Goal: Check status: Check status

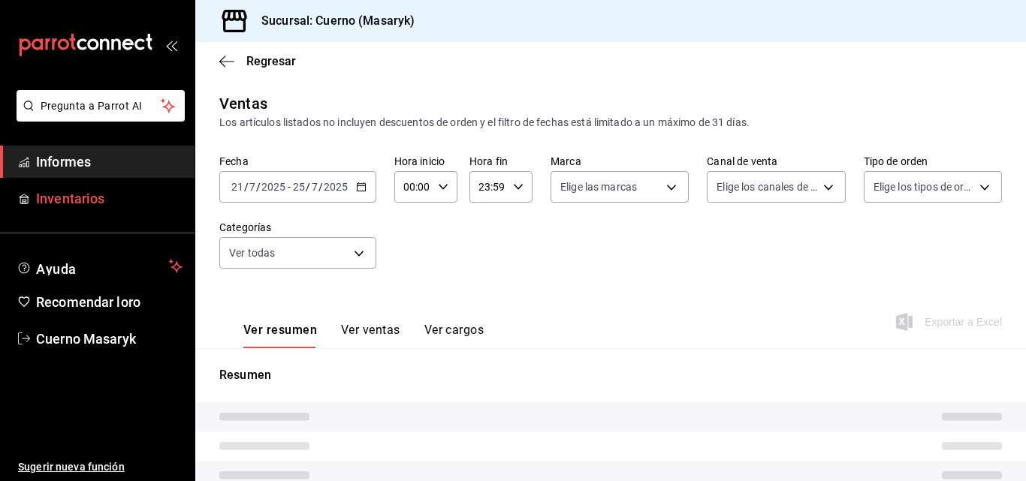
type input "04:00"
type input "c67b51a2-384c-483e-a5be-40afd3eac247,ec1a4520-4a99-4810-921e-4abf40ebc8c6,cd2d5…"
type input "4ea0d660-02b3-4785-bb88-48b5ef6e196c"
type input "PARROT,UBER_EATS,RAPPI,DIDI_FOOD,ONLINE"
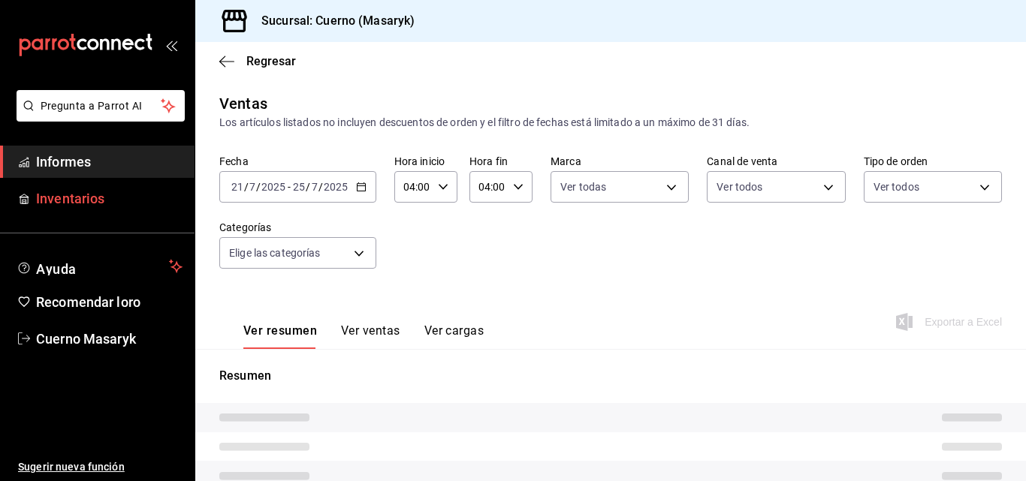
type input "d8208262-291b-4595-bbfa-ed1e8660efdb,73ecdc8a-b505-4242-b24a-d5f1595b9b0a,EXTER…"
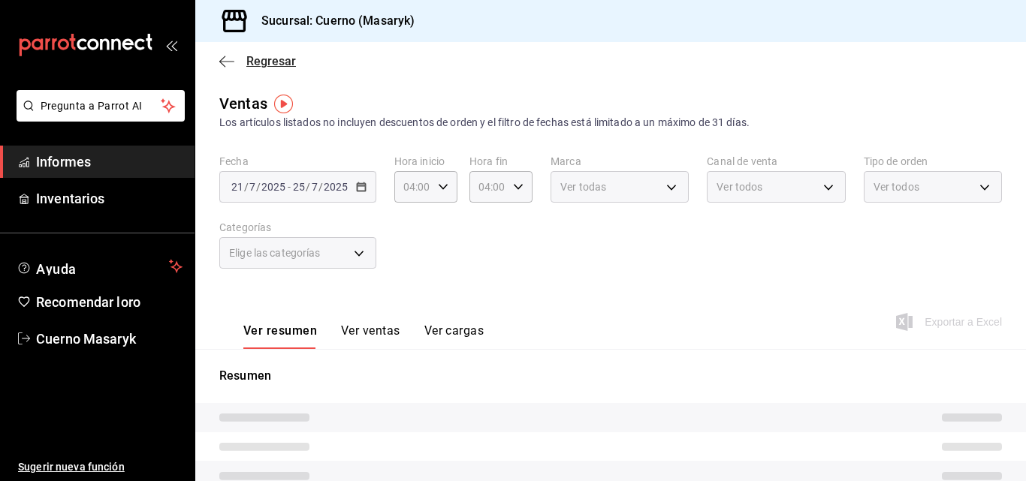
click at [226, 61] on icon "button" at bounding box center [226, 61] width 15 height 1
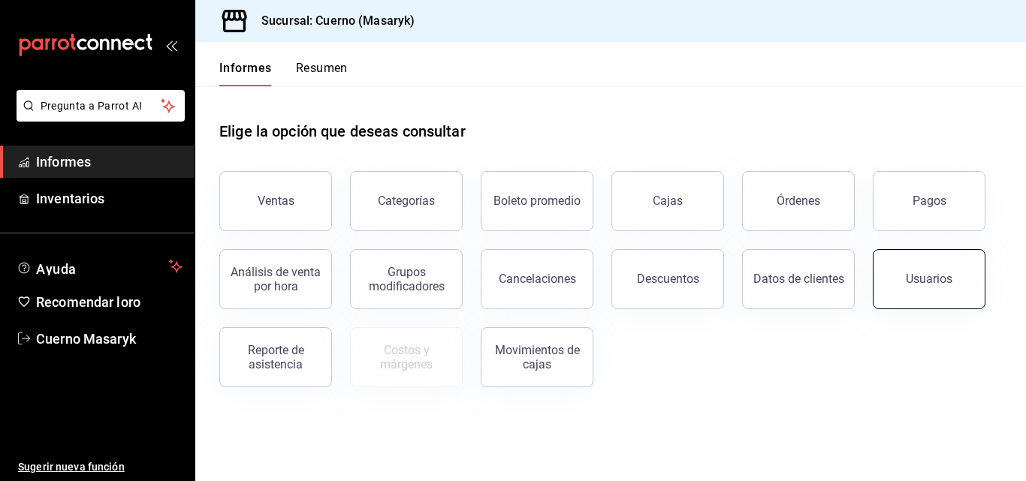
click at [915, 285] on font "Usuarios" at bounding box center [929, 279] width 47 height 14
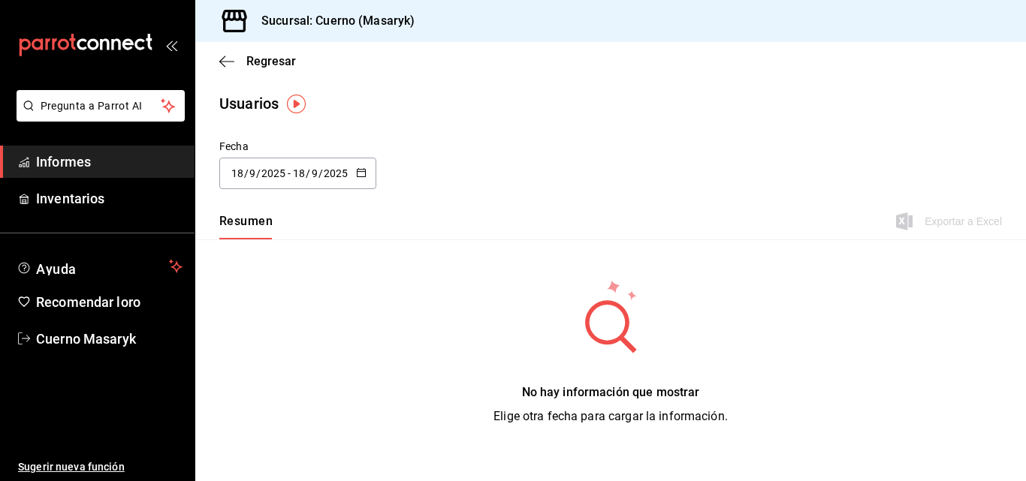
click at [294, 173] on input "18" at bounding box center [299, 173] width 14 height 12
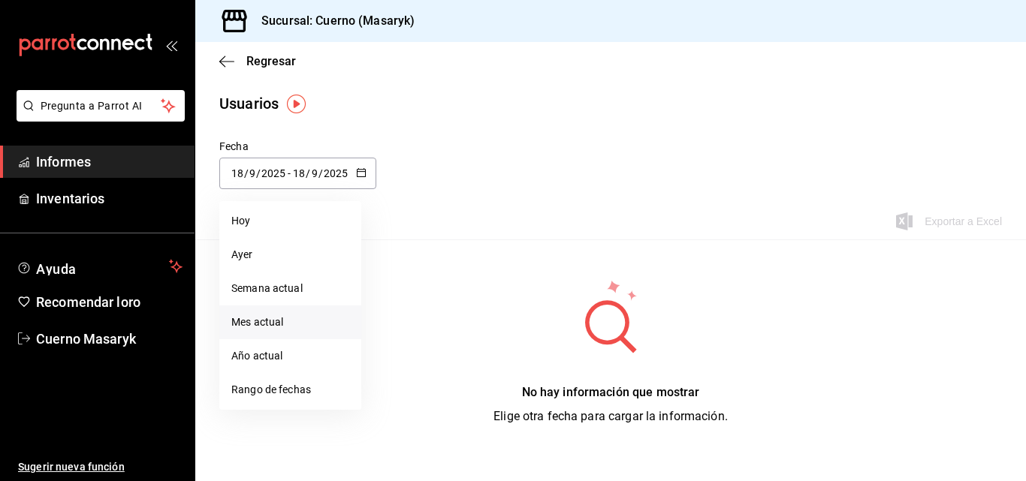
click at [264, 318] on font "Mes actual" at bounding box center [257, 322] width 52 height 12
type input "[DATE]"
type input "1"
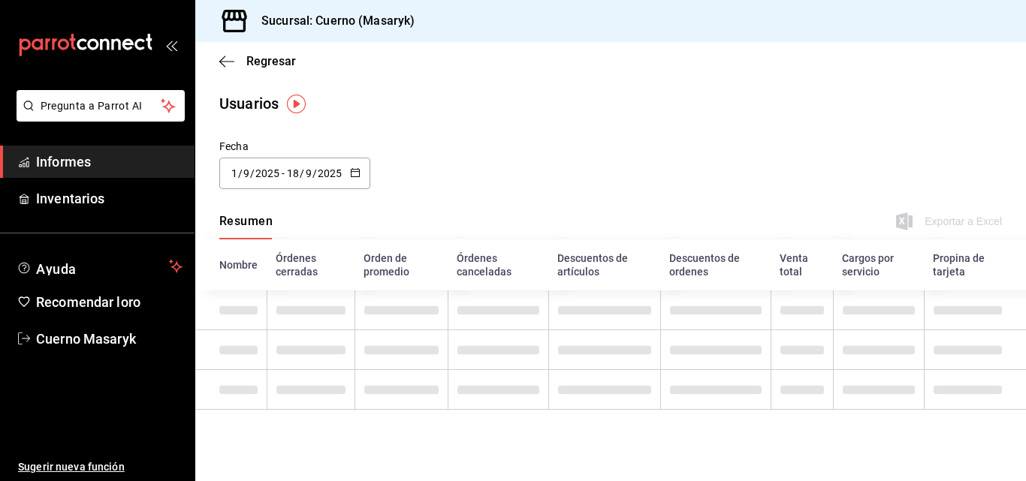
click at [384, 341] on td at bounding box center [400, 350] width 93 height 40
click at [365, 176] on div "[DATE] [DATE] - [DATE] [DATE]" at bounding box center [294, 174] width 151 height 32
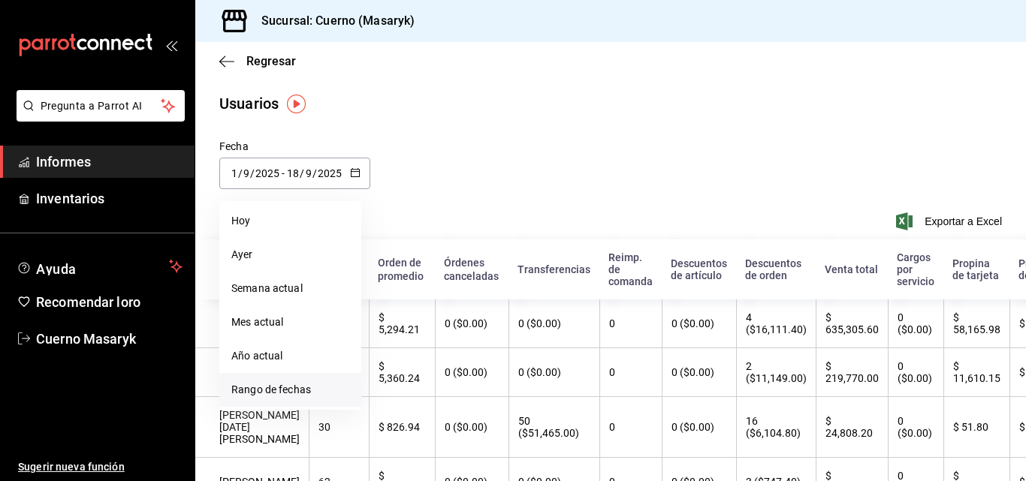
click at [276, 386] on font "Rango de fechas" at bounding box center [271, 390] width 80 height 12
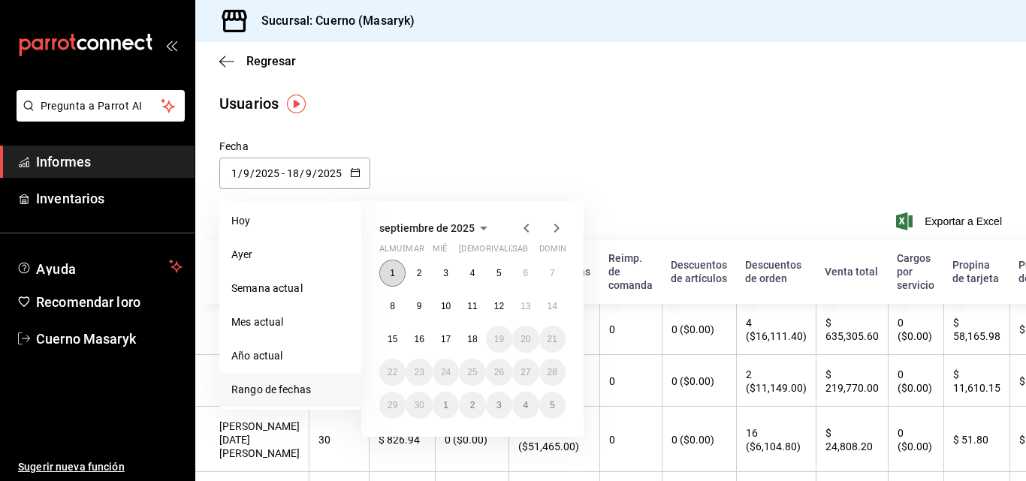
click at [385, 271] on button "1" at bounding box center [392, 273] width 26 height 27
click at [481, 344] on button "18" at bounding box center [472, 339] width 26 height 27
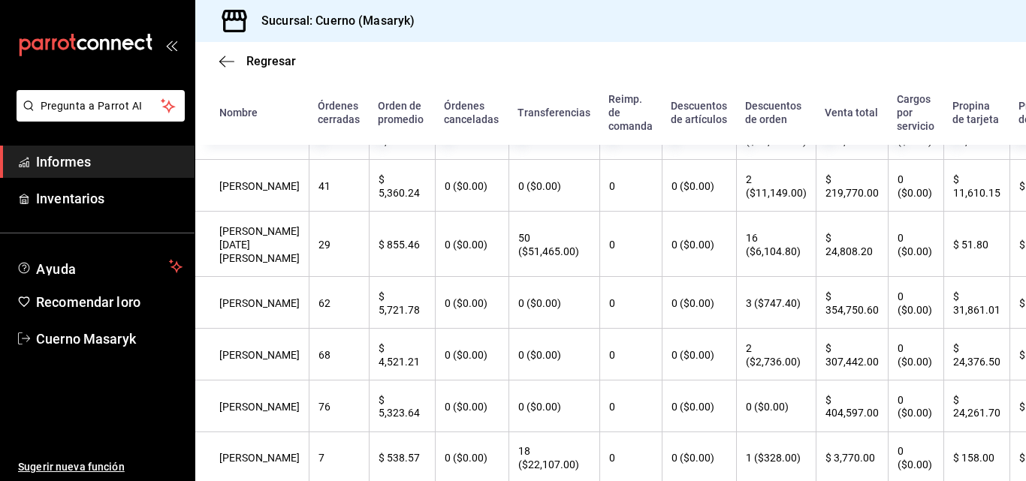
scroll to position [120, 0]
